Goal: Complete application form: Complete application form

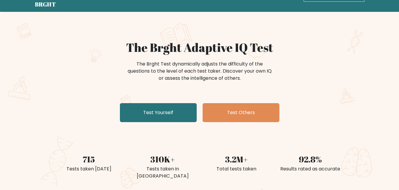
scroll to position [30, 0]
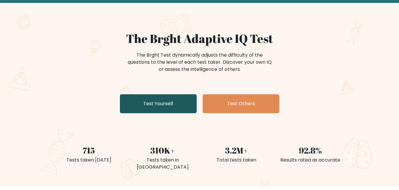
click at [162, 102] on link "Test Yourself" at bounding box center [158, 103] width 77 height 19
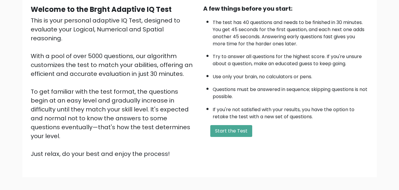
scroll to position [59, 0]
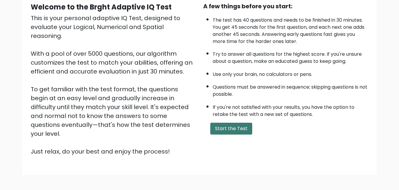
click at [236, 130] on button "Start the Test" at bounding box center [232, 128] width 42 height 12
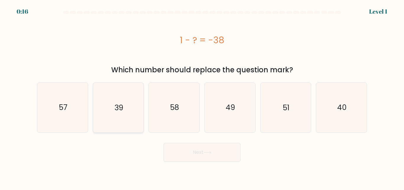
click at [116, 118] on icon "39" at bounding box center [117, 106] width 49 height 49
click at [202, 96] on input "b. 39" at bounding box center [202, 95] width 0 height 1
radio input "true"
click at [201, 148] on button "Next" at bounding box center [202, 152] width 77 height 19
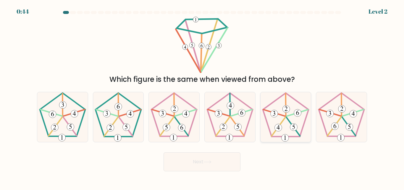
click at [285, 121] on icon at bounding box center [285, 116] width 49 height 49
click at [202, 96] on input "e." at bounding box center [202, 95] width 0 height 1
radio input "true"
click at [231, 152] on button "Next" at bounding box center [202, 161] width 77 height 19
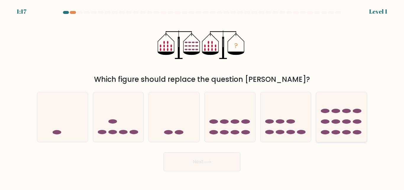
click at [339, 110] on ellipse at bounding box center [335, 111] width 9 height 4
click at [202, 96] on input "f." at bounding box center [202, 95] width 0 height 1
radio input "true"
click at [229, 154] on button "Next" at bounding box center [202, 161] width 77 height 19
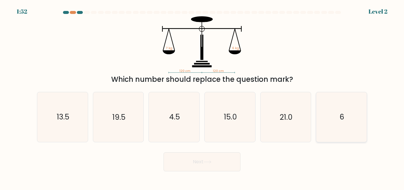
drag, startPoint x: 339, startPoint y: 117, endPoint x: 328, endPoint y: 119, distance: 10.9
click at [339, 117] on icon "6" at bounding box center [341, 116] width 49 height 49
click at [202, 96] on input "f. 6" at bounding box center [202, 95] width 0 height 1
radio input "true"
click at [223, 158] on button "Next" at bounding box center [202, 161] width 77 height 19
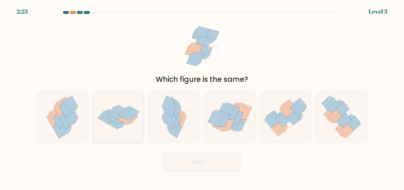
click at [135, 125] on icon at bounding box center [118, 116] width 51 height 35
click at [202, 96] on input "b." at bounding box center [202, 95] width 0 height 1
radio input "true"
click at [191, 158] on button "Next" at bounding box center [202, 161] width 77 height 19
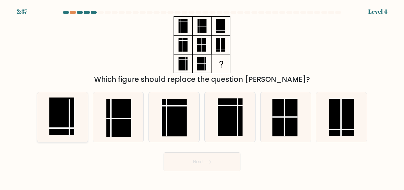
click at [65, 124] on rect at bounding box center [61, 115] width 25 height 37
click at [202, 96] on input "a." at bounding box center [202, 95] width 0 height 1
radio input "true"
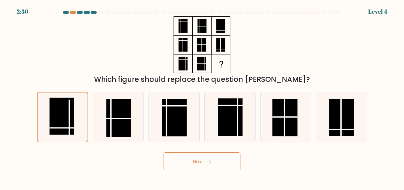
click at [195, 157] on button "Next" at bounding box center [202, 161] width 77 height 19
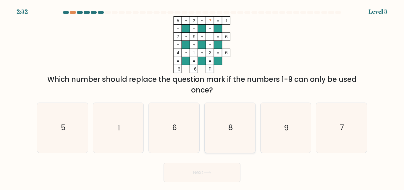
click at [238, 127] on icon "8" at bounding box center [229, 127] width 49 height 49
click at [202, 96] on input "d. 8" at bounding box center [202, 95] width 0 height 1
radio input "true"
click at [205, 175] on button "Next" at bounding box center [202, 172] width 77 height 19
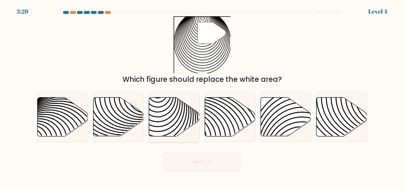
click at [162, 110] on icon at bounding box center [174, 116] width 51 height 39
click at [202, 96] on input "c." at bounding box center [202, 95] width 0 height 1
radio input "true"
click at [191, 157] on button "Next" at bounding box center [202, 161] width 77 height 19
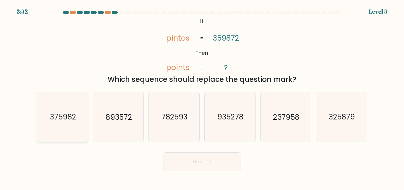
click at [70, 127] on icon "375982" at bounding box center [62, 116] width 49 height 49
click at [202, 96] on input "a. 375982" at bounding box center [202, 95] width 0 height 1
radio input "true"
click at [179, 158] on button "Next" at bounding box center [202, 161] width 77 height 19
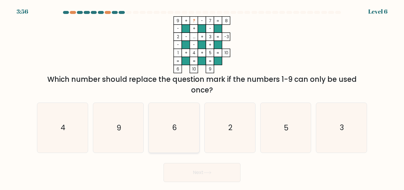
click at [196, 119] on icon "6" at bounding box center [173, 127] width 49 height 49
click at [202, 96] on input "c. 6" at bounding box center [202, 95] width 0 height 1
radio input "true"
click at [214, 171] on button "Next" at bounding box center [202, 172] width 77 height 19
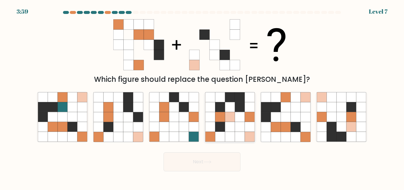
click at [228, 120] on icon at bounding box center [230, 117] width 10 height 10
click at [202, 96] on input "d." at bounding box center [202, 95] width 0 height 1
radio input "true"
click at [226, 161] on button "Next" at bounding box center [202, 161] width 77 height 19
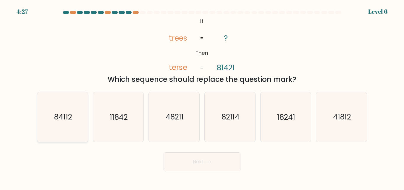
click at [81, 127] on icon "84112" at bounding box center [62, 116] width 49 height 49
click at [202, 96] on input "a. 84112" at bounding box center [202, 95] width 0 height 1
radio input "true"
click at [203, 162] on button "Next" at bounding box center [202, 161] width 77 height 19
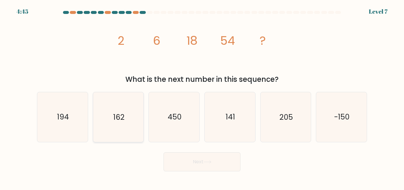
click at [121, 127] on icon "162" at bounding box center [117, 116] width 49 height 49
click at [202, 96] on input "b. 162" at bounding box center [202, 95] width 0 height 1
radio input "true"
click at [217, 163] on button "Next" at bounding box center [202, 161] width 77 height 19
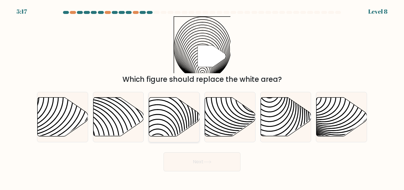
click at [179, 111] on icon at bounding box center [174, 116] width 51 height 39
click at [202, 96] on input "c." at bounding box center [202, 95] width 0 height 1
radio input "true"
click at [194, 162] on button "Next" at bounding box center [202, 161] width 77 height 19
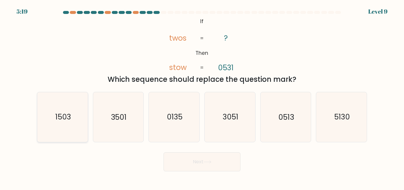
click at [88, 127] on div "1503" at bounding box center [62, 117] width 51 height 50
click at [202, 96] on input "a. 1503" at bounding box center [202, 95] width 0 height 1
radio input "true"
click at [322, 107] on icon "5130" at bounding box center [341, 116] width 49 height 49
click at [202, 96] on input "f. 5130" at bounding box center [202, 95] width 0 height 1
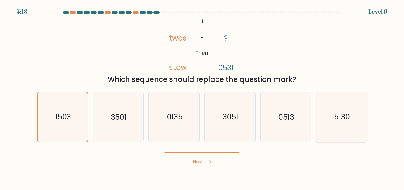
radio input "true"
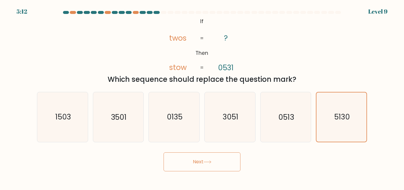
click at [221, 167] on button "Next" at bounding box center [202, 161] width 77 height 19
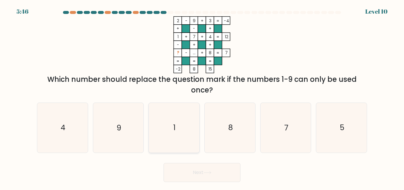
click at [171, 128] on icon "1" at bounding box center [173, 127] width 49 height 49
click at [202, 96] on input "c. 1" at bounding box center [202, 95] width 0 height 1
radio input "true"
click at [205, 169] on button "Next" at bounding box center [202, 172] width 77 height 19
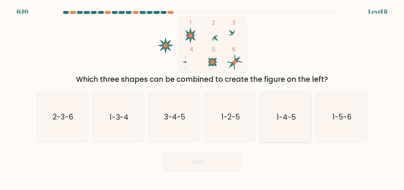
click at [274, 125] on icon "1-4-5" at bounding box center [285, 116] width 49 height 49
click at [202, 96] on input "e. 1-4-5" at bounding box center [202, 95] width 0 height 1
radio input "true"
click at [230, 155] on button "Next" at bounding box center [202, 161] width 77 height 19
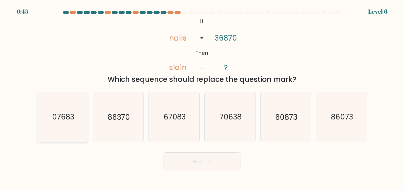
click at [69, 128] on icon "07683" at bounding box center [62, 116] width 49 height 49
click at [202, 96] on input "a. 07683" at bounding box center [202, 95] width 0 height 1
radio input "true"
click at [190, 164] on button "Next" at bounding box center [202, 161] width 77 height 19
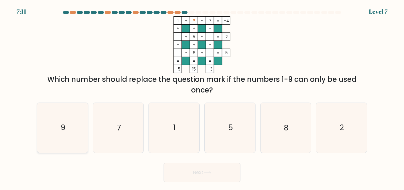
click at [71, 145] on icon "9" at bounding box center [62, 127] width 49 height 49
click at [202, 96] on input "a. 9" at bounding box center [202, 95] width 0 height 1
radio input "true"
click at [193, 167] on button "Next" at bounding box center [202, 172] width 77 height 19
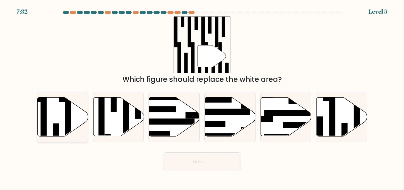
click at [62, 114] on icon at bounding box center [63, 116] width 51 height 39
click at [202, 96] on input "a." at bounding box center [202, 95] width 0 height 1
radio input "true"
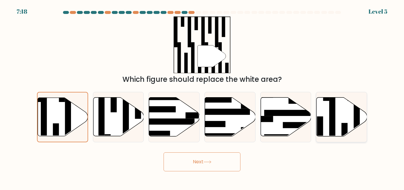
click at [337, 120] on icon at bounding box center [341, 116] width 51 height 39
click at [202, 96] on input "f." at bounding box center [202, 95] width 0 height 1
radio input "true"
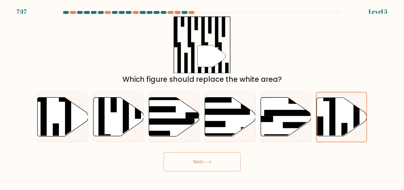
click at [230, 158] on button "Next" at bounding box center [202, 161] width 77 height 19
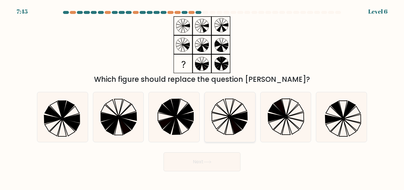
click at [238, 121] on icon at bounding box center [237, 123] width 17 height 12
click at [202, 96] on input "d." at bounding box center [202, 95] width 0 height 1
radio input "true"
click at [218, 162] on button "Next" at bounding box center [202, 161] width 77 height 19
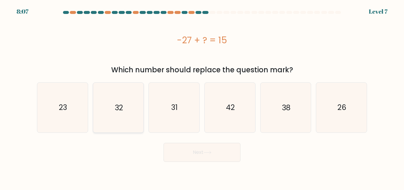
click at [128, 122] on icon "32" at bounding box center [117, 106] width 49 height 49
click at [202, 96] on input "b. 32" at bounding box center [202, 95] width 0 height 1
radio input "true"
click at [228, 114] on icon "42" at bounding box center [229, 106] width 49 height 49
click at [202, 96] on input "d. 42" at bounding box center [202, 95] width 0 height 1
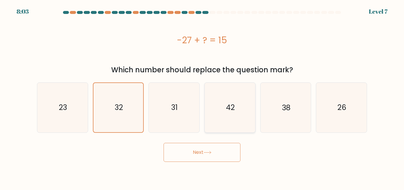
radio input "true"
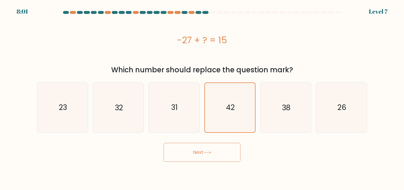
click at [212, 146] on button "Next" at bounding box center [202, 152] width 77 height 19
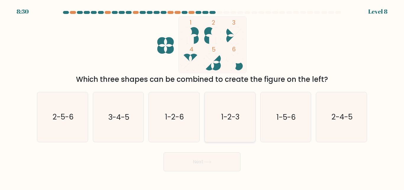
click at [219, 123] on icon "1-2-3" at bounding box center [229, 116] width 49 height 49
click at [202, 96] on input "d. 1-2-3" at bounding box center [202, 95] width 0 height 1
radio input "true"
click at [207, 156] on button "Next" at bounding box center [202, 161] width 77 height 19
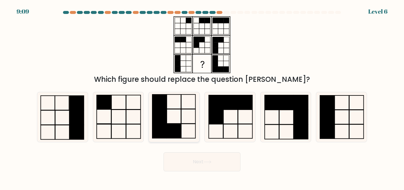
click at [187, 127] on icon at bounding box center [173, 116] width 49 height 49
click at [202, 96] on input "c." at bounding box center [202, 95] width 0 height 1
radio input "true"
click at [202, 160] on button "Next" at bounding box center [202, 161] width 77 height 19
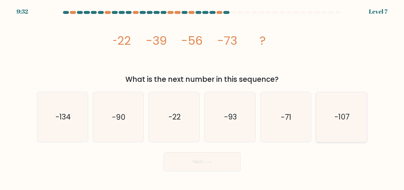
click at [339, 114] on text "-107" at bounding box center [341, 117] width 15 height 10
click at [202, 96] on input "f. -107" at bounding box center [202, 95] width 0 height 1
radio input "true"
click at [218, 161] on button "Next" at bounding box center [202, 161] width 77 height 19
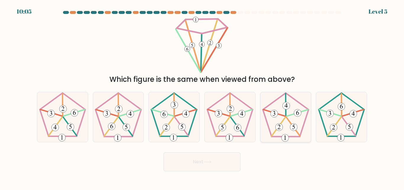
click at [278, 114] on 766 at bounding box center [274, 113] width 7 height 7
click at [202, 96] on input "e." at bounding box center [202, 95] width 0 height 1
radio input "true"
click at [224, 152] on button "Next" at bounding box center [202, 161] width 77 height 19
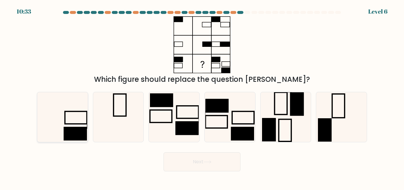
click at [87, 133] on rect at bounding box center [75, 134] width 23 height 14
click at [202, 96] on input "a." at bounding box center [202, 95] width 0 height 1
radio input "true"
click at [205, 158] on button "Next" at bounding box center [202, 161] width 77 height 19
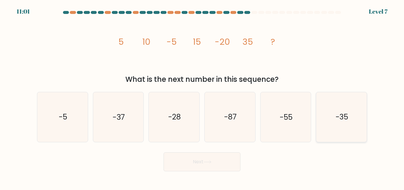
click at [336, 114] on text "-35" at bounding box center [342, 117] width 12 height 10
click at [202, 96] on input "f. -35" at bounding box center [202, 95] width 0 height 1
radio input "true"
click at [218, 162] on button "Next" at bounding box center [202, 161] width 77 height 19
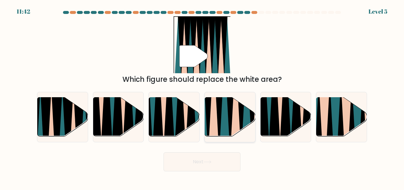
click at [219, 120] on icon at bounding box center [219, 96] width 12 height 101
click at [202, 96] on input "d." at bounding box center [202, 95] width 0 height 1
radio input "true"
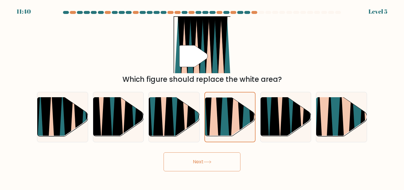
click at [211, 162] on icon at bounding box center [207, 161] width 8 height 3
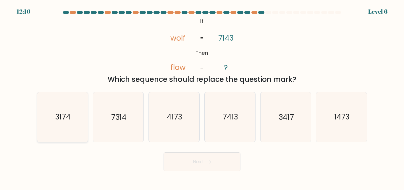
click at [67, 120] on text "3174" at bounding box center [62, 117] width 15 height 10
click at [202, 96] on input "a. 3174" at bounding box center [202, 95] width 0 height 1
radio input "true"
click at [272, 122] on icon "3417" at bounding box center [285, 116] width 49 height 49
click at [202, 96] on input "e. 3417" at bounding box center [202, 95] width 0 height 1
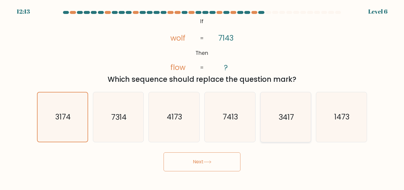
radio input "true"
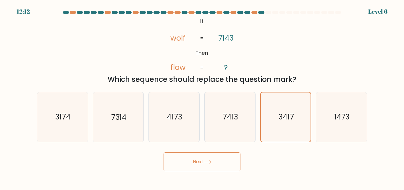
click at [216, 161] on button "Next" at bounding box center [202, 161] width 77 height 19
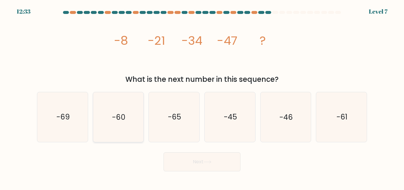
click at [140, 122] on icon "-60" at bounding box center [117, 116] width 49 height 49
click at [202, 96] on input "b. -60" at bounding box center [202, 95] width 0 height 1
radio input "true"
click at [181, 156] on button "Next" at bounding box center [202, 161] width 77 height 19
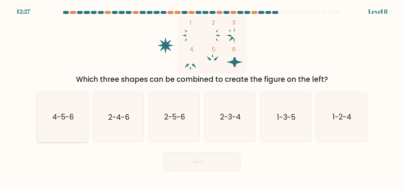
click at [79, 114] on icon "4-5-6" at bounding box center [62, 116] width 49 height 49
click at [202, 96] on input "a. 4-5-6" at bounding box center [202, 95] width 0 height 1
radio input "true"
click at [233, 163] on button "Next" at bounding box center [202, 161] width 77 height 19
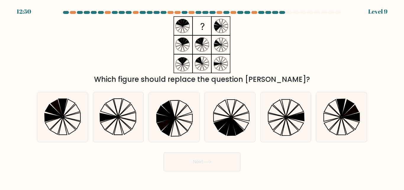
drag, startPoint x: 70, startPoint y: 121, endPoint x: 203, endPoint y: 144, distance: 134.8
click at [83, 120] on icon at bounding box center [62, 116] width 49 height 49
click at [202, 96] on input "a." at bounding box center [202, 95] width 0 height 1
radio input "true"
click at [210, 161] on icon at bounding box center [207, 161] width 7 height 3
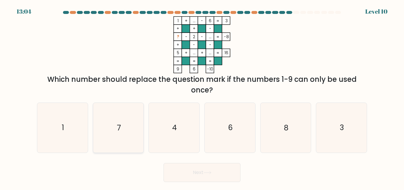
click at [135, 129] on icon "7" at bounding box center [117, 127] width 49 height 49
click at [202, 96] on input "b. 7" at bounding box center [202, 95] width 0 height 1
radio input "true"
drag, startPoint x: 290, startPoint y: 132, endPoint x: 284, endPoint y: 132, distance: 5.3
click at [288, 132] on icon "8" at bounding box center [285, 127] width 49 height 49
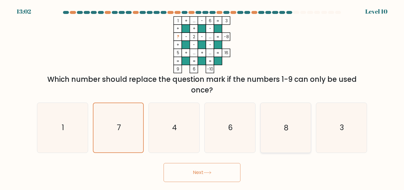
click at [202, 96] on input "e. 8" at bounding box center [202, 95] width 0 height 1
radio input "true"
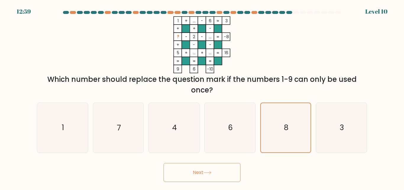
drag, startPoint x: 224, startPoint y: 133, endPoint x: 205, endPoint y: 155, distance: 28.5
click at [224, 133] on icon "6" at bounding box center [229, 127] width 49 height 49
click at [202, 96] on input "d. 6" at bounding box center [202, 95] width 0 height 1
radio input "true"
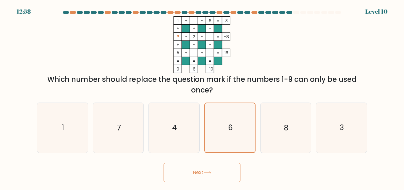
click at [211, 171] on icon at bounding box center [207, 172] width 8 height 3
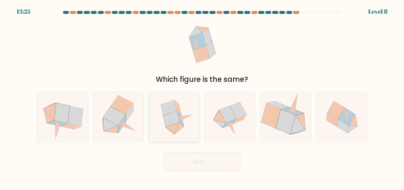
drag, startPoint x: 114, startPoint y: 123, endPoint x: 159, endPoint y: 135, distance: 46.6
click at [115, 122] on icon at bounding box center [114, 115] width 22 height 19
click at [202, 96] on input "b." at bounding box center [202, 95] width 0 height 1
radio input "true"
click at [224, 131] on icon at bounding box center [229, 116] width 49 height 49
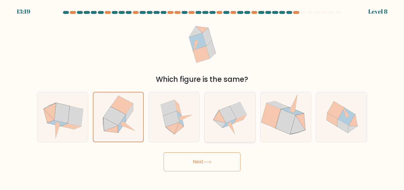
click at [202, 96] on input "d." at bounding box center [202, 95] width 0 height 1
radio input "true"
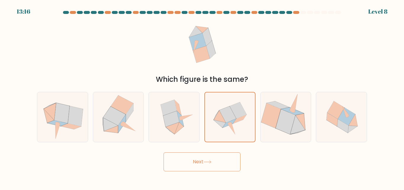
click at [217, 160] on button "Next" at bounding box center [202, 161] width 77 height 19
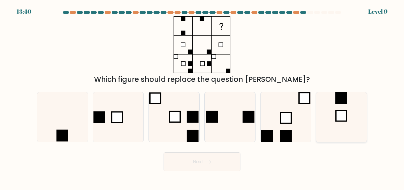
click at [347, 128] on icon at bounding box center [341, 116] width 49 height 49
click at [202, 96] on input "f." at bounding box center [202, 95] width 0 height 1
radio input "true"
click at [231, 161] on button "Next" at bounding box center [202, 161] width 77 height 19
click at [201, 168] on button "Next" at bounding box center [202, 161] width 77 height 19
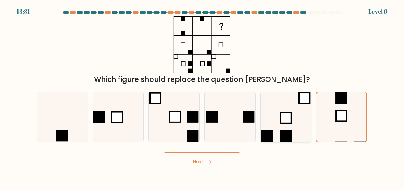
click at [292, 120] on icon at bounding box center [285, 116] width 49 height 49
click at [202, 96] on input "e." at bounding box center [202, 95] width 0 height 1
radio input "true"
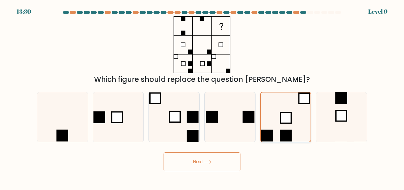
drag, startPoint x: 352, startPoint y: 116, endPoint x: 281, endPoint y: 125, distance: 72.2
click at [350, 116] on icon at bounding box center [341, 116] width 49 height 49
click at [202, 96] on input "f." at bounding box center [202, 95] width 0 height 1
radio input "true"
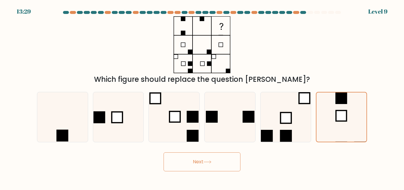
click at [209, 161] on icon at bounding box center [207, 161] width 8 height 3
click at [130, 114] on icon at bounding box center [117, 116] width 49 height 49
click at [202, 96] on input "b." at bounding box center [202, 95] width 0 height 1
radio input "true"
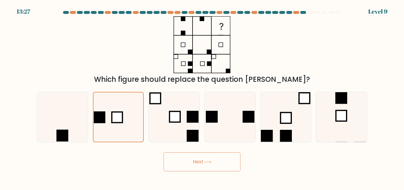
click at [207, 163] on icon at bounding box center [207, 161] width 8 height 3
click at [206, 162] on icon at bounding box center [207, 161] width 8 height 3
click at [205, 162] on icon at bounding box center [207, 161] width 8 height 3
click at [207, 160] on icon at bounding box center [207, 161] width 8 height 3
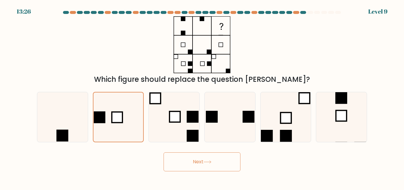
drag, startPoint x: 214, startPoint y: 150, endPoint x: 211, endPoint y: 150, distance: 3.3
click at [213, 154] on div "Next" at bounding box center [201, 160] width 337 height 22
drag, startPoint x: 211, startPoint y: 150, endPoint x: 209, endPoint y: 155, distance: 4.8
click at [210, 150] on div "Next" at bounding box center [201, 160] width 337 height 22
click at [206, 160] on icon at bounding box center [207, 161] width 8 height 3
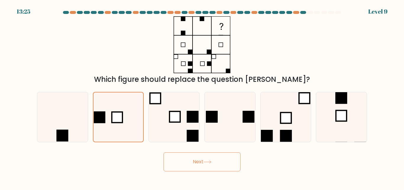
click at [206, 160] on icon at bounding box center [207, 161] width 8 height 3
click at [206, 159] on button "Next" at bounding box center [202, 161] width 77 height 19
click at [215, 158] on button "Next" at bounding box center [202, 161] width 77 height 19
click at [214, 159] on button "Next" at bounding box center [202, 161] width 77 height 19
click at [213, 159] on button "Next" at bounding box center [202, 161] width 77 height 19
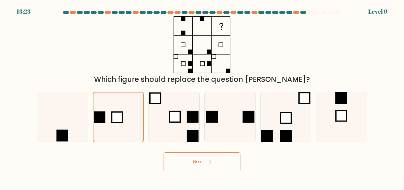
click at [211, 160] on icon at bounding box center [207, 161] width 8 height 3
click at [206, 162] on icon at bounding box center [207, 161] width 8 height 3
click at [202, 154] on button "Next" at bounding box center [202, 161] width 77 height 19
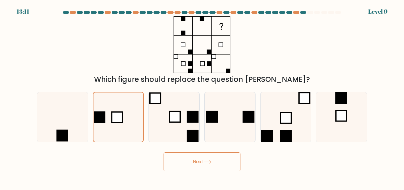
click at [202, 154] on button "Next" at bounding box center [202, 161] width 77 height 19
click at [266, 128] on icon at bounding box center [285, 116] width 49 height 49
click at [202, 96] on input "e." at bounding box center [202, 95] width 0 height 1
radio input "true"
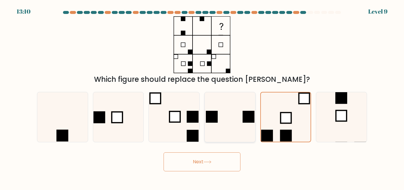
click at [227, 128] on icon at bounding box center [229, 116] width 49 height 49
click at [202, 96] on input "d." at bounding box center [202, 95] width 0 height 1
radio input "true"
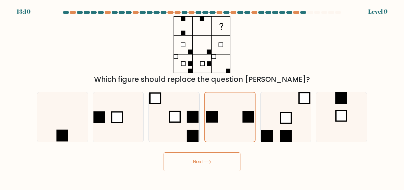
click at [205, 158] on button "Next" at bounding box center [202, 161] width 77 height 19
click at [138, 118] on icon at bounding box center [117, 116] width 49 height 49
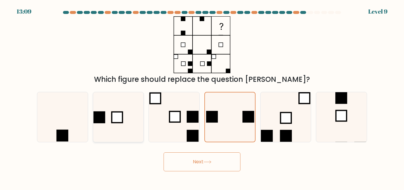
click at [202, 96] on input "b." at bounding box center [202, 95] width 0 height 1
radio input "true"
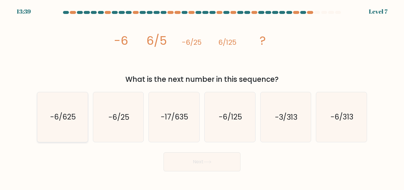
drag, startPoint x: 82, startPoint y: 126, endPoint x: 92, endPoint y: 124, distance: 10.2
click at [82, 126] on icon "-6/625" at bounding box center [62, 116] width 49 height 49
click at [202, 96] on input "a. -6/625" at bounding box center [202, 95] width 0 height 1
radio input "true"
click at [211, 165] on button "Next" at bounding box center [202, 161] width 77 height 19
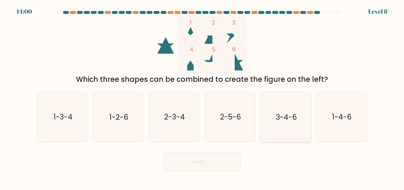
drag, startPoint x: 282, startPoint y: 122, endPoint x: 278, endPoint y: 123, distance: 4.3
click at [282, 122] on icon "3-4-6" at bounding box center [285, 116] width 49 height 49
click at [202, 96] on input "e. 3-4-6" at bounding box center [202, 95] width 0 height 1
radio input "true"
click at [112, 127] on icon "1-2-6" at bounding box center [117, 116] width 49 height 49
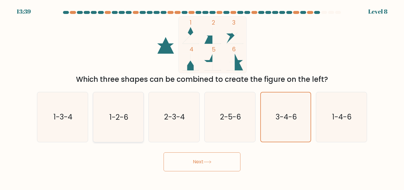
click at [202, 96] on input "b. 1-2-6" at bounding box center [202, 95] width 0 height 1
radio input "true"
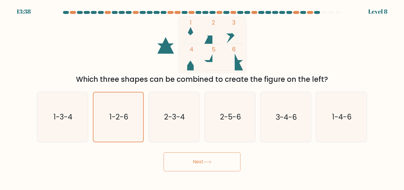
click at [225, 161] on button "Next" at bounding box center [202, 161] width 77 height 19
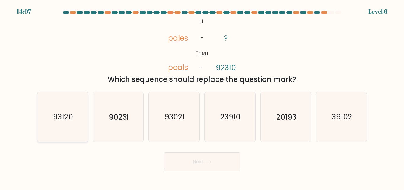
click at [62, 117] on text "93120" at bounding box center [63, 117] width 20 height 10
click at [202, 96] on input "a. 93120" at bounding box center [202, 95] width 0 height 1
radio input "true"
click at [203, 165] on button "Next" at bounding box center [202, 161] width 77 height 19
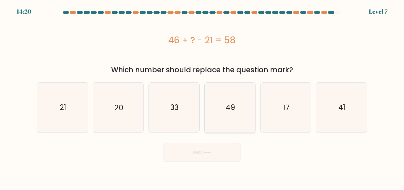
click at [227, 111] on text "49" at bounding box center [230, 107] width 9 height 10
click at [202, 96] on input "d. 49" at bounding box center [202, 95] width 0 height 1
radio input "true"
click at [225, 151] on button "Next" at bounding box center [202, 152] width 77 height 19
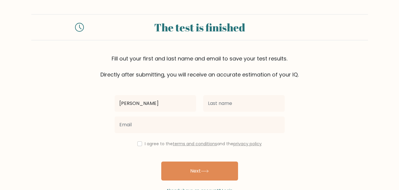
type input "sahil"
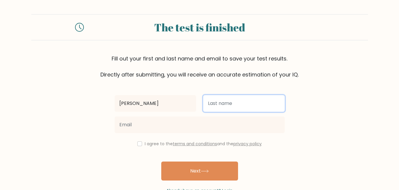
click at [255, 110] on input "text" at bounding box center [244, 103] width 82 height 17
click at [215, 104] on input "cgopra" at bounding box center [244, 103] width 82 height 17
type input "chopra"
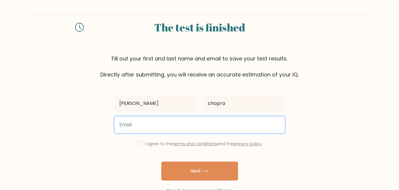
click at [164, 121] on input "email" at bounding box center [200, 124] width 170 height 17
type input "choprasahil235@gmail.com"
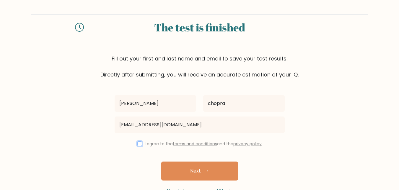
click at [137, 145] on input "checkbox" at bounding box center [139, 143] width 5 height 5
checkbox input "true"
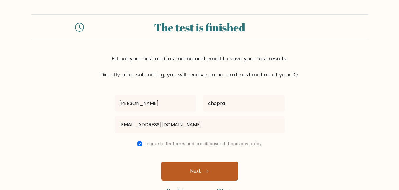
click at [199, 166] on button "Next" at bounding box center [199, 170] width 77 height 19
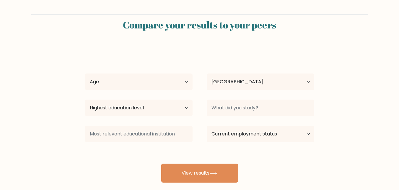
select select "IN"
click at [182, 79] on select "Age Under 18 years old 18-24 years old 25-34 years old 35-44 years old 45-54 ye…" at bounding box center [139, 81] width 108 height 17
select select "18_24"
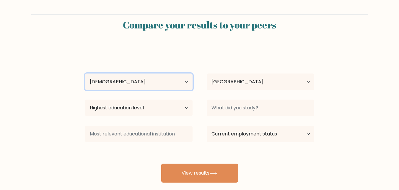
click at [85, 73] on select "Age Under 18 years old 18-24 years old 25-34 years old 35-44 years old 45-54 ye…" at bounding box center [139, 81] width 108 height 17
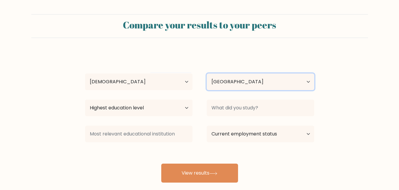
click at [228, 83] on select "Country Afghanistan Albania Algeria American Samoa Andorra Angola Anguilla Anta…" at bounding box center [261, 81] width 108 height 17
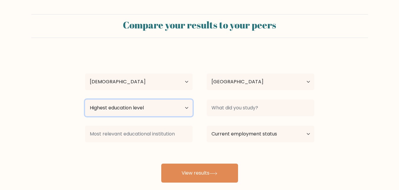
click at [161, 106] on select "Highest education level No schooling Primary Lower Secondary Upper Secondary Oc…" at bounding box center [139, 107] width 108 height 17
select select "bachelors_degree"
click at [85, 99] on select "Highest education level No schooling Primary Lower Secondary Upper Secondary Oc…" at bounding box center [139, 107] width 108 height 17
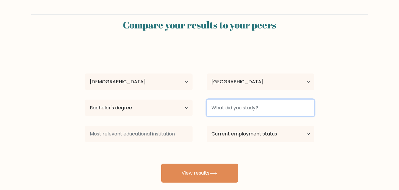
click at [234, 106] on input at bounding box center [261, 107] width 108 height 17
type input "mba"
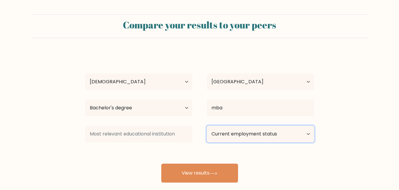
click at [224, 138] on select "Current employment status Employed Student Retired Other / prefer not to answer" at bounding box center [261, 133] width 108 height 17
select select "employed"
click at [207, 125] on select "Current employment status Employed Student Retired Other / prefer not to answer" at bounding box center [261, 133] width 108 height 17
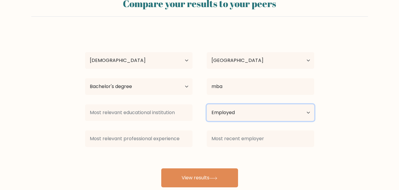
scroll to position [35, 0]
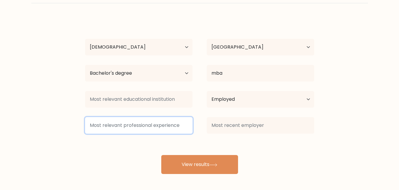
click at [160, 128] on input at bounding box center [139, 125] width 108 height 17
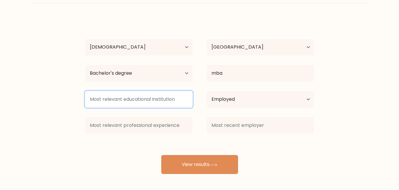
click at [146, 101] on input at bounding box center [139, 99] width 108 height 17
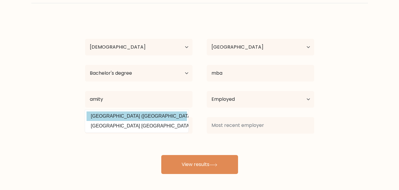
click at [144, 116] on option "Amity University (India)" at bounding box center [137, 115] width 101 height 9
type input "[GEOGRAPHIC_DATA]"
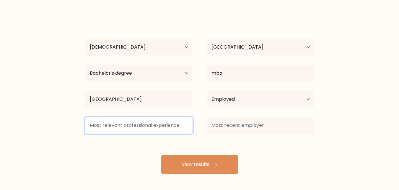
click at [142, 123] on input at bounding box center [139, 125] width 108 height 17
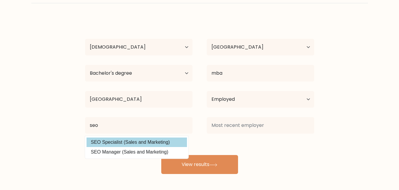
click at [164, 145] on option "SEO Specialist (Sales and Marketing)" at bounding box center [137, 141] width 101 height 9
type input "SEO Specialist"
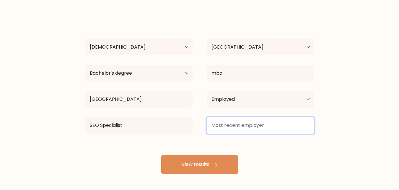
click at [215, 126] on input at bounding box center [261, 125] width 108 height 17
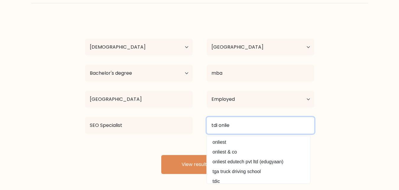
click at [229, 127] on input "tdi onlie" at bounding box center [261, 125] width 108 height 17
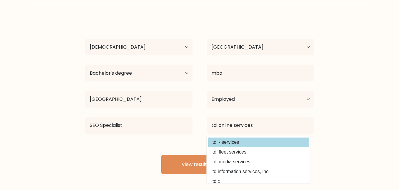
click at [236, 142] on option "tdi - services" at bounding box center [258, 141] width 101 height 9
type input "tdi - services"
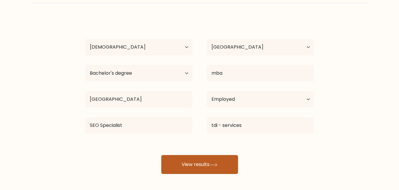
click at [218, 165] on icon at bounding box center [214, 164] width 8 height 3
